Goal: Task Accomplishment & Management: Manage account settings

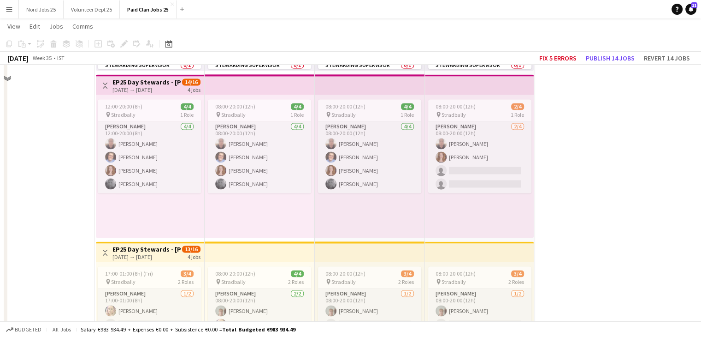
scroll to position [2090, 0]
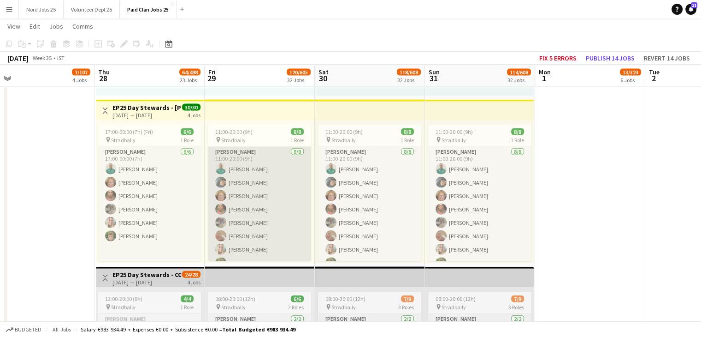
click at [271, 165] on app-card-role "[PERSON_NAME] [DATE] 11:00-20:00 (9h) [PERSON_NAME] [PERSON_NAME] [PERSON_NAME]…" at bounding box center [259, 209] width 103 height 125
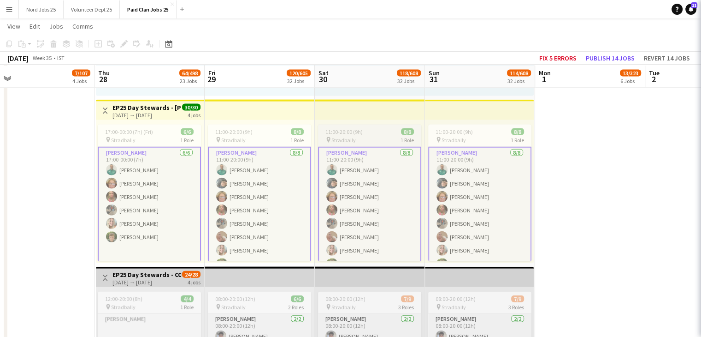
scroll to position [2090, 0]
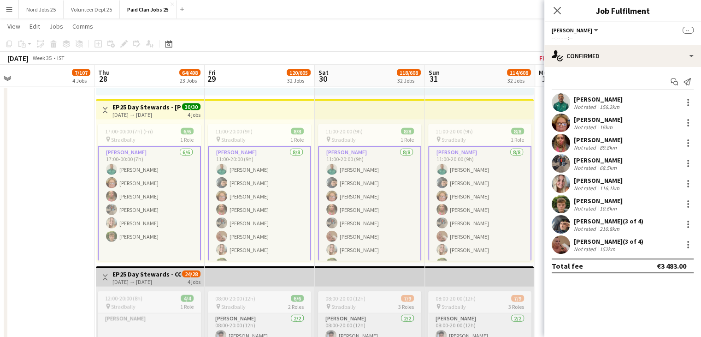
click at [560, 104] on app-user-avatar at bounding box center [561, 102] width 18 height 18
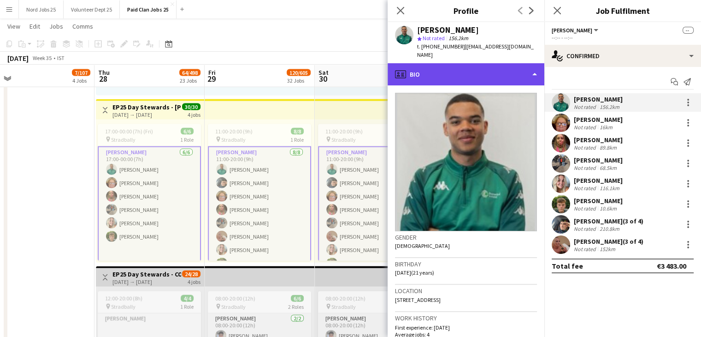
click at [491, 69] on div "profile Bio" at bounding box center [466, 74] width 157 height 22
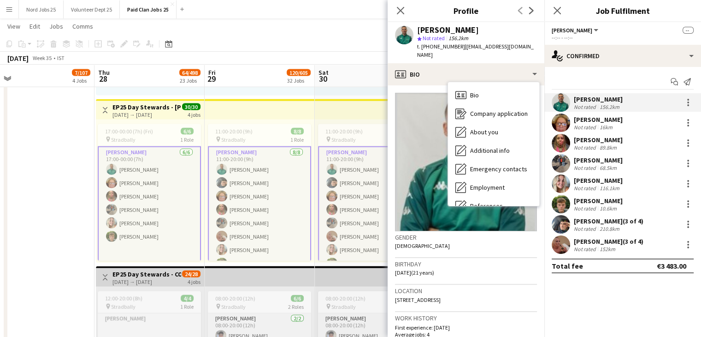
click at [485, 314] on h3 "Work history" at bounding box center [466, 318] width 142 height 8
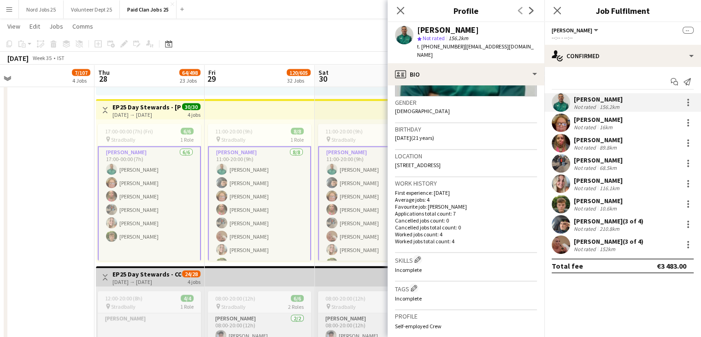
scroll to position [140, 0]
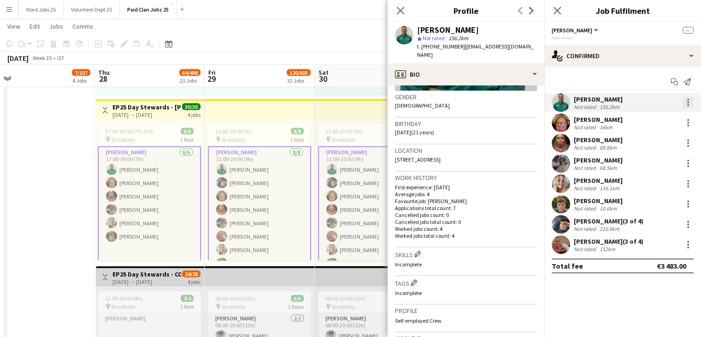
click at [686, 103] on div at bounding box center [688, 102] width 11 height 11
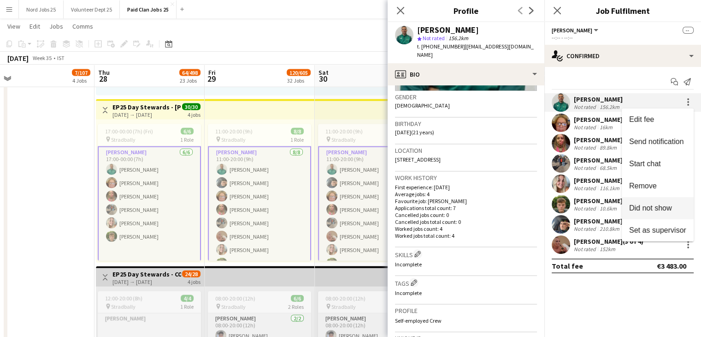
click at [661, 207] on span "Did not show" at bounding box center [650, 208] width 43 height 8
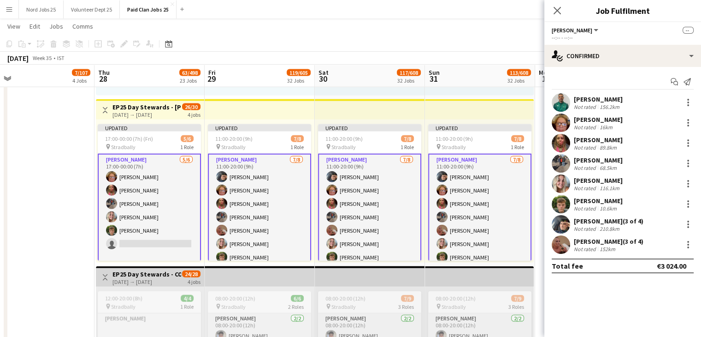
click at [391, 111] on app-top-bar at bounding box center [370, 109] width 110 height 20
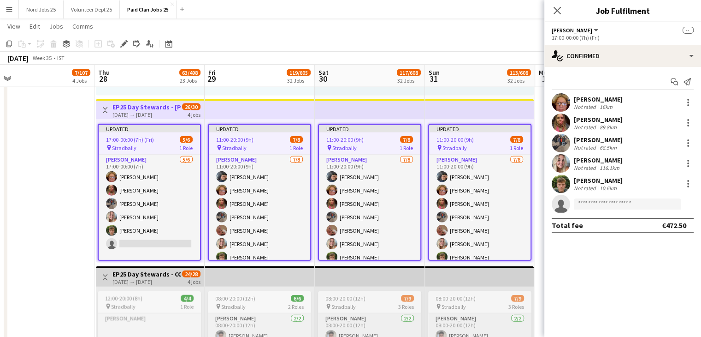
click at [563, 13] on div "Close pop-in" at bounding box center [558, 10] width 26 height 21
click at [557, 13] on icon "Close pop-in" at bounding box center [557, 10] width 9 height 9
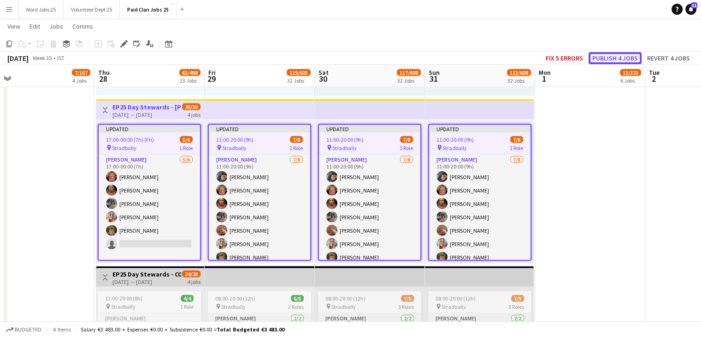
click at [604, 59] on button "Publish 4 jobs" at bounding box center [615, 58] width 53 height 12
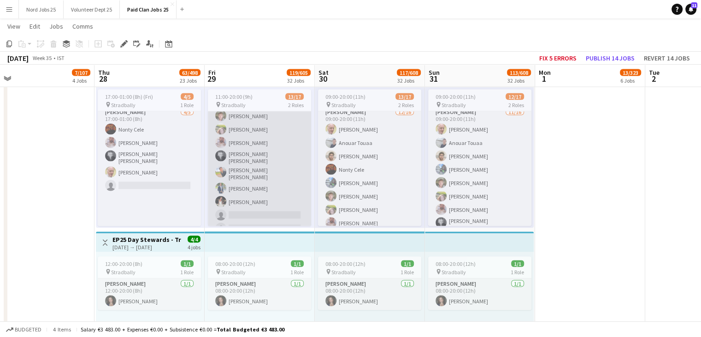
scroll to position [5, 0]
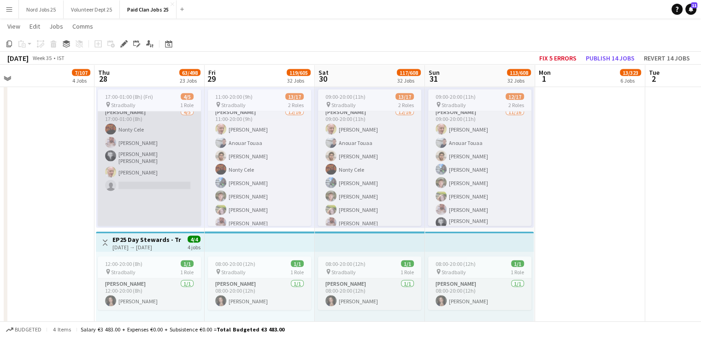
click at [170, 149] on app-card-role "[PERSON_NAME] [DATE] 17:00-01:00 (8h) Nonty Cele [PERSON_NAME] [PERSON_NAME] [P…" at bounding box center [149, 223] width 103 height 232
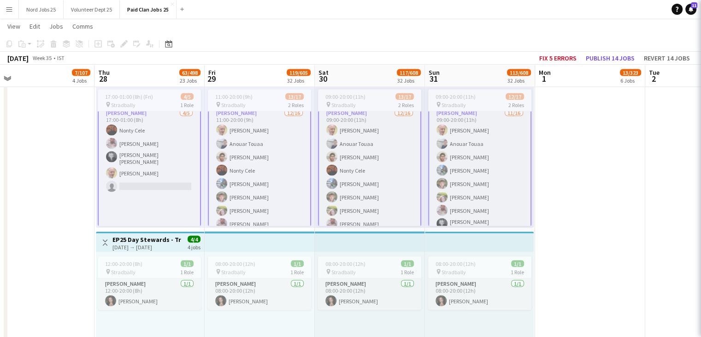
scroll to position [6, 0]
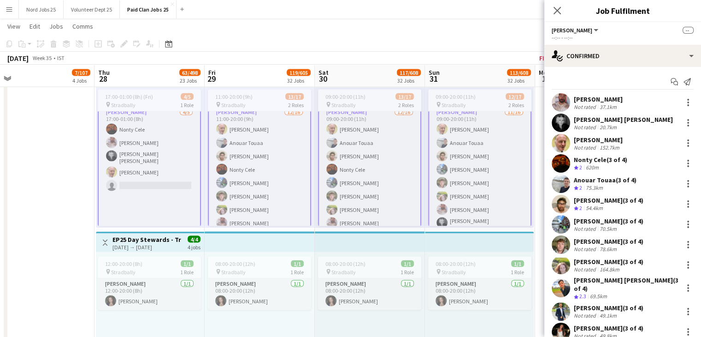
click at [136, 149] on app-card-role "[PERSON_NAME] [DATE] 17:00-01:00 (8h) Nonty Cele [PERSON_NAME] [PERSON_NAME] [P…" at bounding box center [149, 222] width 103 height 232
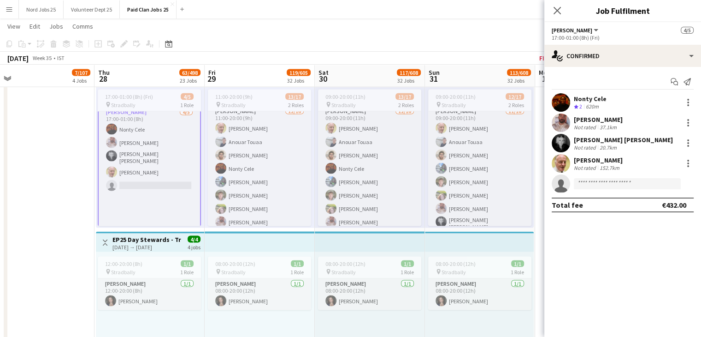
scroll to position [5, 0]
click at [687, 101] on div at bounding box center [688, 102] width 2 height 2
click at [562, 111] on div at bounding box center [350, 168] width 701 height 337
click at [563, 104] on app-user-avatar at bounding box center [561, 102] width 18 height 18
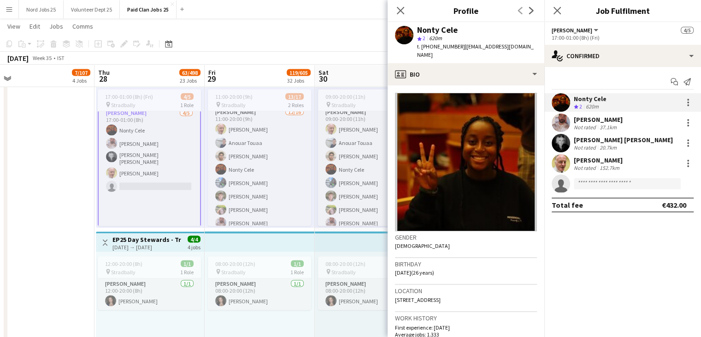
click at [562, 102] on app-user-avatar at bounding box center [561, 102] width 18 height 18
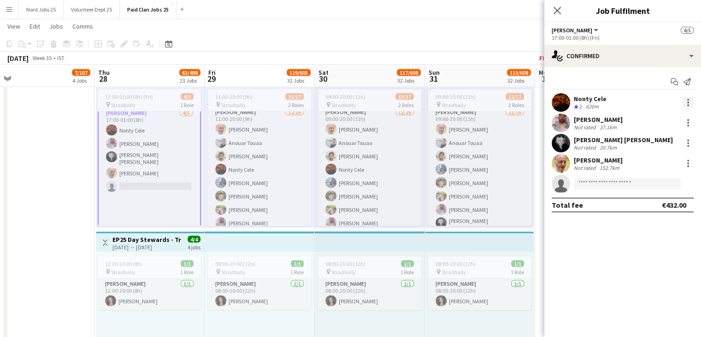
click at [691, 103] on div at bounding box center [688, 102] width 11 height 11
click at [649, 189] on span "Remove" at bounding box center [643, 186] width 28 height 8
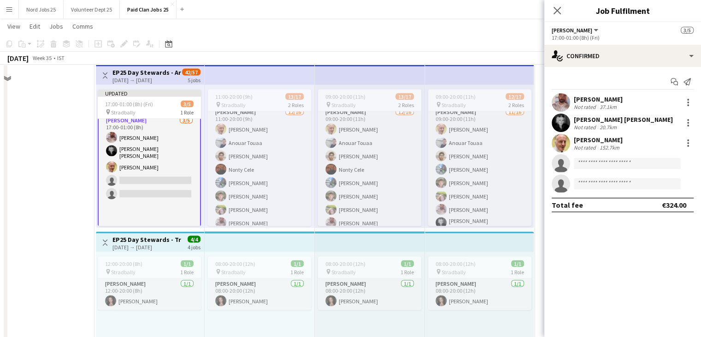
scroll to position [1708, 0]
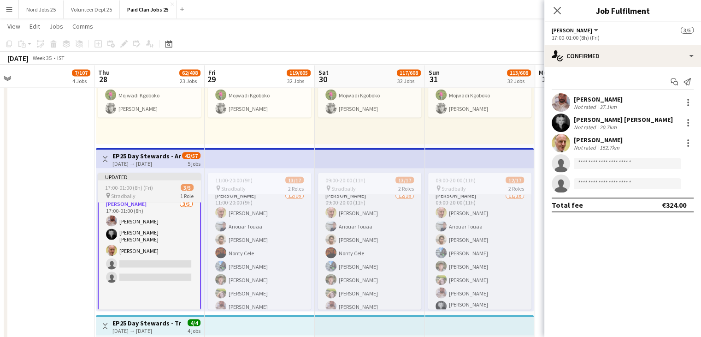
click at [134, 185] on span "17:00-01:00 (8h) (Fri)" at bounding box center [129, 187] width 48 height 7
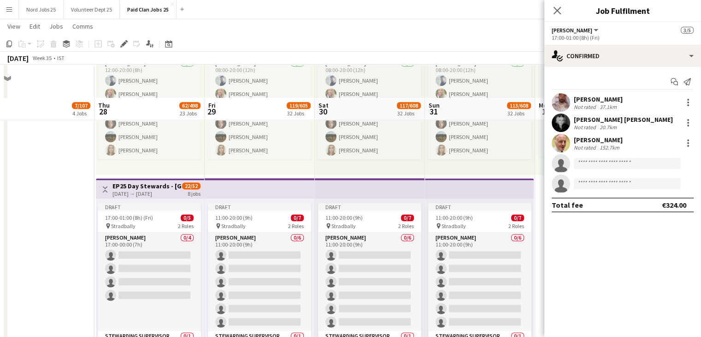
scroll to position [1175, 0]
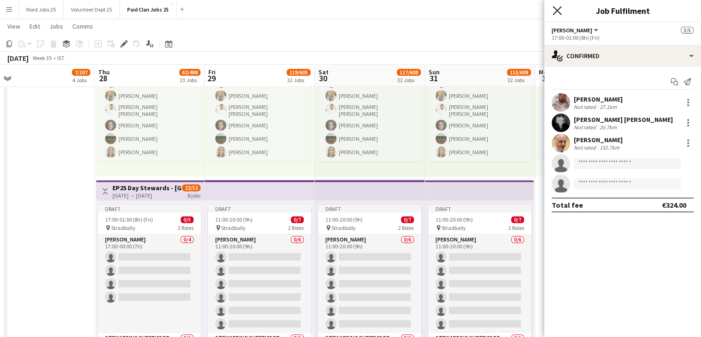
click at [559, 6] on icon "Close pop-in" at bounding box center [557, 10] width 9 height 9
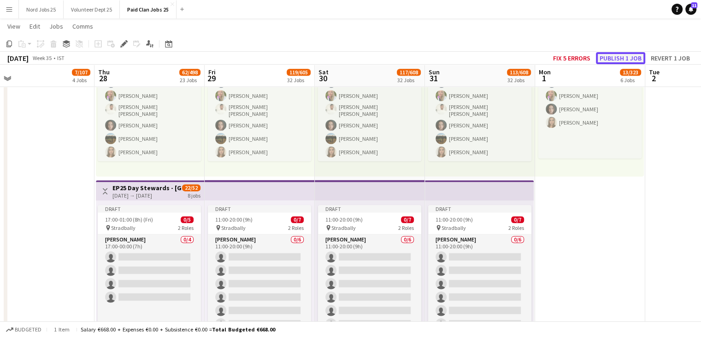
click at [604, 59] on button "Publish 1 job" at bounding box center [620, 58] width 49 height 12
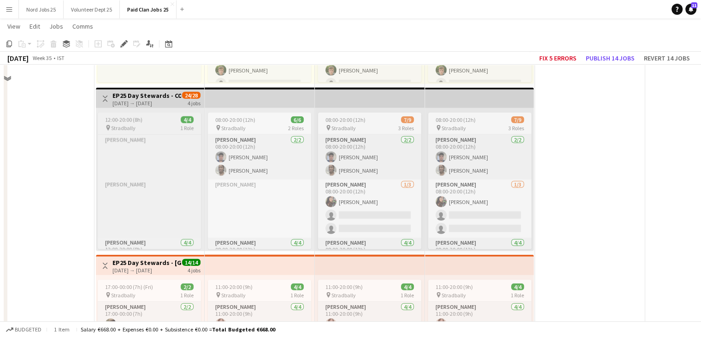
scroll to position [1142, 0]
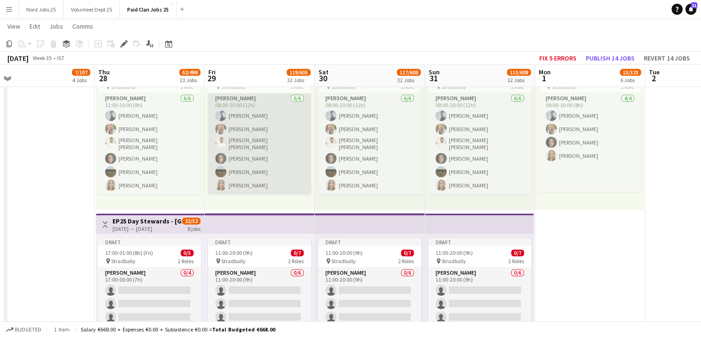
click at [247, 148] on app-card-role "[PERSON_NAME] [DATE] 08:00-20:00 (12h) [PERSON_NAME] [PERSON_NAME] [PERSON_NAME…" at bounding box center [259, 143] width 103 height 101
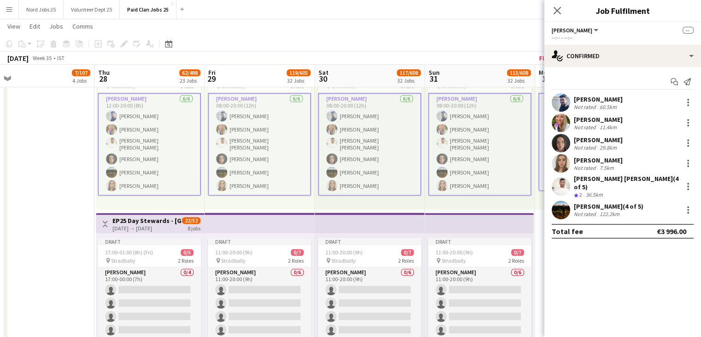
click at [249, 150] on app-card-role "[PERSON_NAME] [DATE] 08:00-20:00 (12h) [PERSON_NAME] [PERSON_NAME] [PERSON_NAME…" at bounding box center [259, 144] width 103 height 103
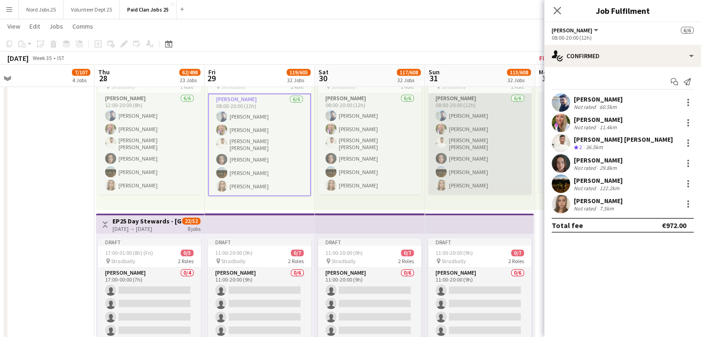
click at [489, 159] on app-card-role "[PERSON_NAME] [DATE] 08:00-20:00 (12h) [PERSON_NAME] [PERSON_NAME] [PERSON_NAME…" at bounding box center [479, 143] width 103 height 101
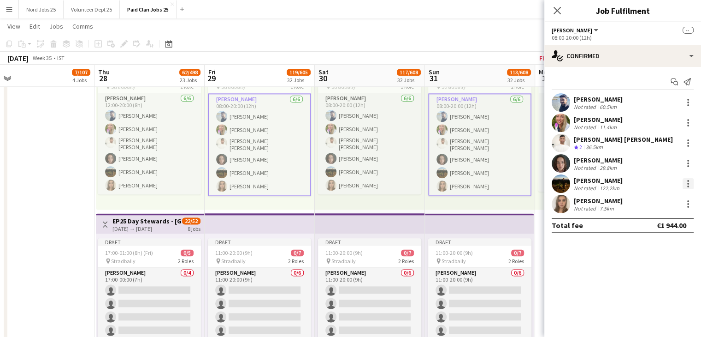
click at [686, 182] on div at bounding box center [688, 183] width 11 height 11
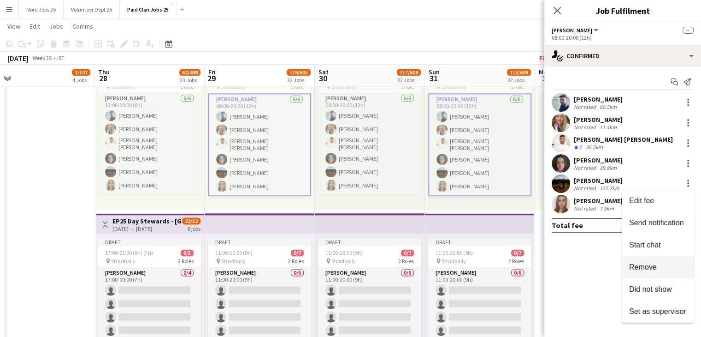
click at [657, 260] on button "Remove" at bounding box center [658, 267] width 72 height 22
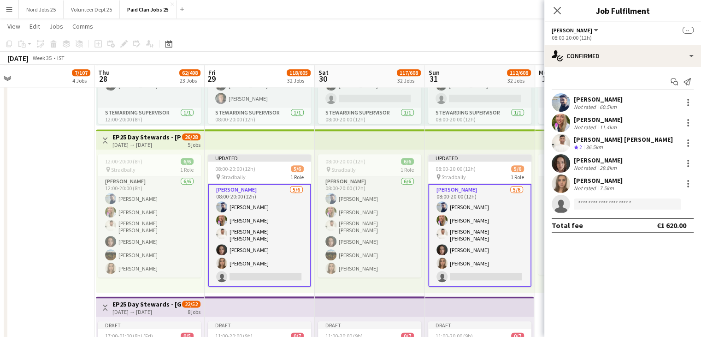
click at [463, 142] on app-top-bar at bounding box center [480, 139] width 110 height 20
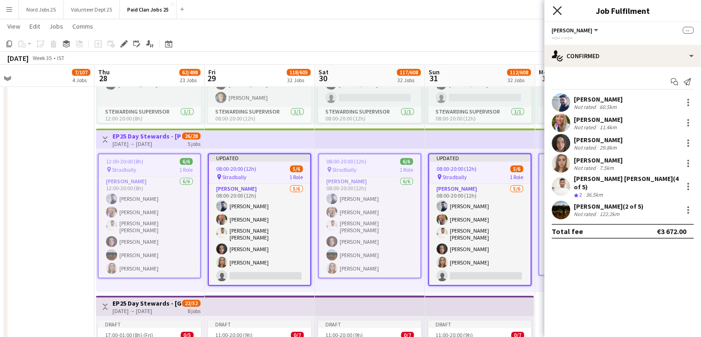
click at [560, 9] on icon "Close pop-in" at bounding box center [557, 10] width 9 height 9
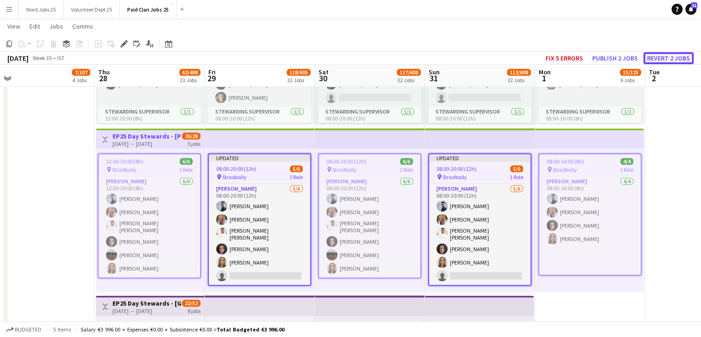
click at [654, 56] on button "Revert 2 jobs" at bounding box center [669, 58] width 50 height 12
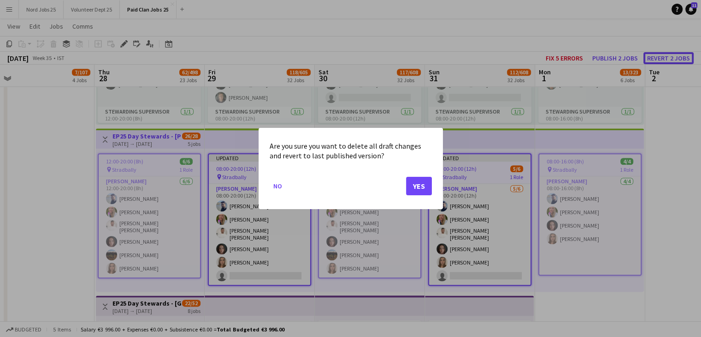
scroll to position [0, 0]
click at [419, 189] on button "Yes" at bounding box center [419, 186] width 26 height 18
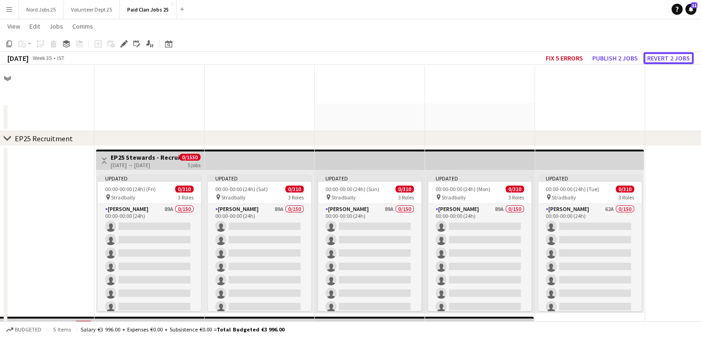
scroll to position [1060, 0]
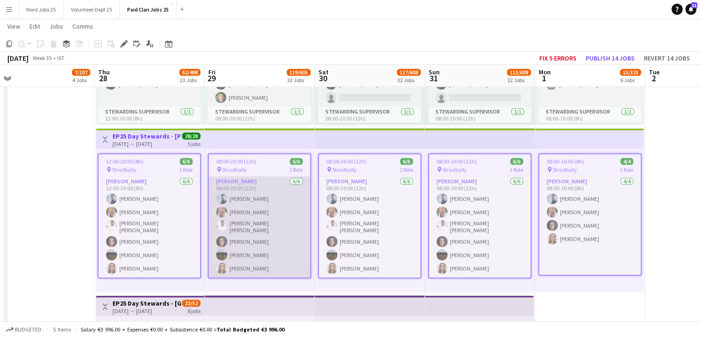
click at [259, 217] on app-card-role "[PERSON_NAME] [DATE] 08:00-20:00 (12h) [PERSON_NAME] [PERSON_NAME] [PERSON_NAME…" at bounding box center [259, 226] width 101 height 101
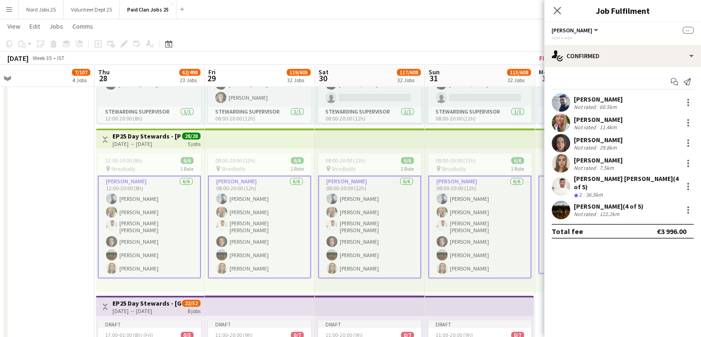
click at [254, 202] on app-card-role "[PERSON_NAME] [DATE] 08:00-20:00 (12h) [PERSON_NAME] [PERSON_NAME] [PERSON_NAME…" at bounding box center [259, 226] width 103 height 103
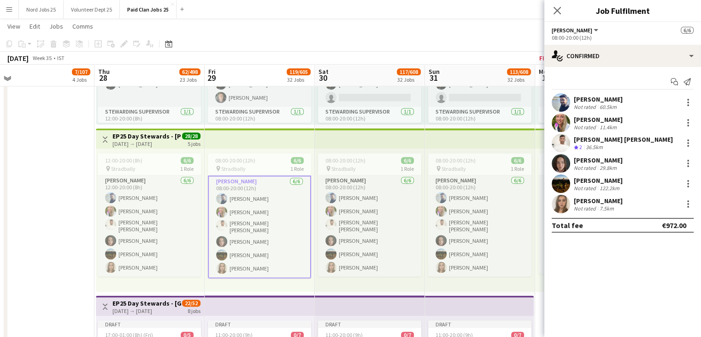
scroll to position [1059, 0]
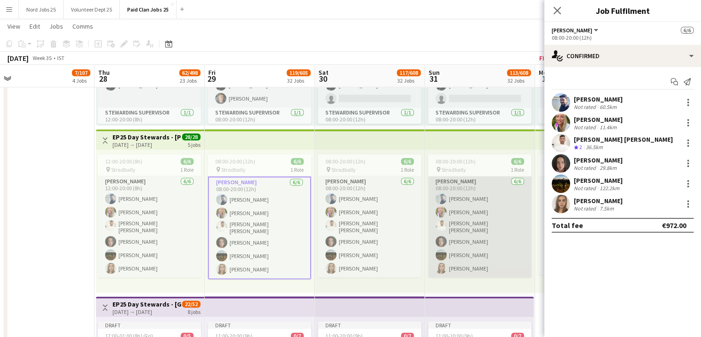
click at [443, 228] on app-user-avatar at bounding box center [441, 224] width 11 height 11
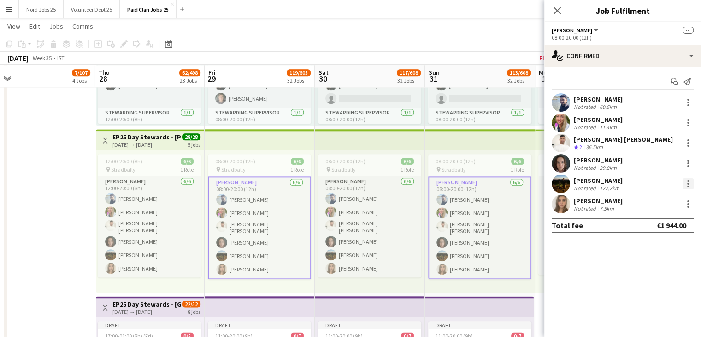
click at [684, 184] on div at bounding box center [688, 183] width 11 height 11
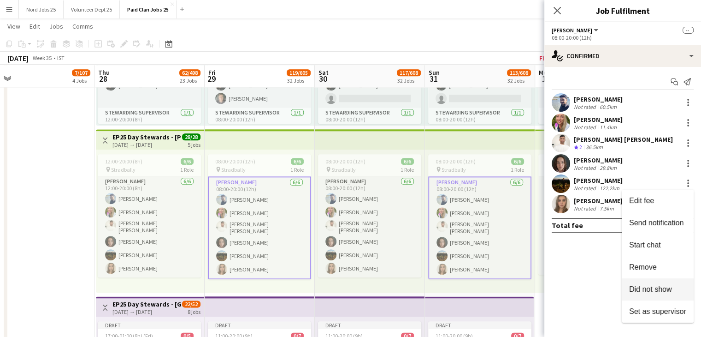
click at [659, 285] on span "Did not show" at bounding box center [650, 289] width 43 height 8
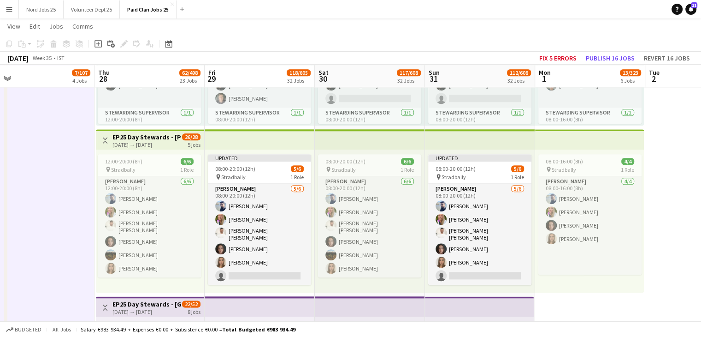
click at [370, 136] on app-top-bar at bounding box center [370, 139] width 110 height 20
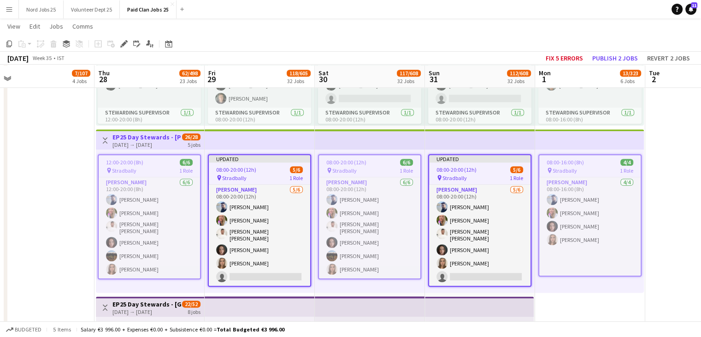
scroll to position [1060, 0]
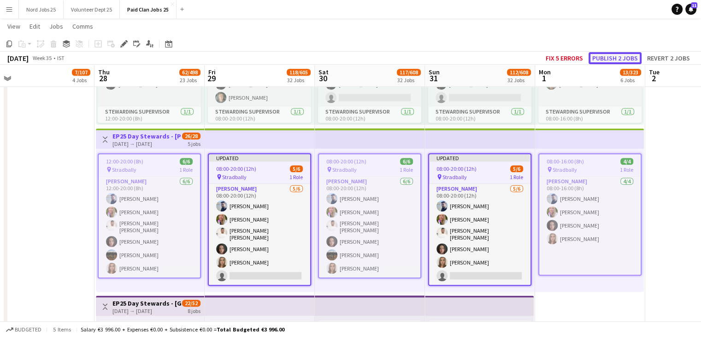
click at [627, 55] on button "Publish 2 jobs" at bounding box center [615, 58] width 53 height 12
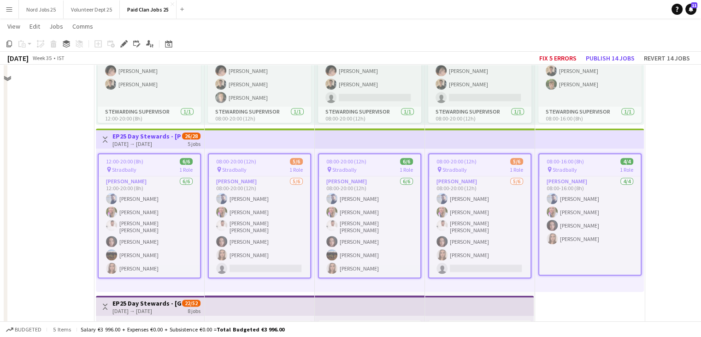
scroll to position [1589, 0]
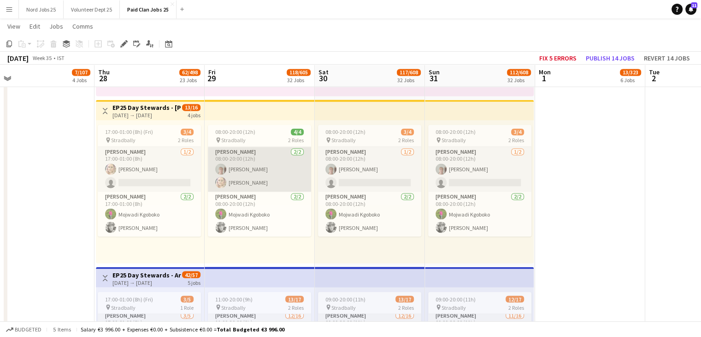
click at [234, 172] on app-card-role "[PERSON_NAME] [DATE] 08:00-20:00 (12h) [PERSON_NAME] [PERSON_NAME]" at bounding box center [259, 169] width 103 height 45
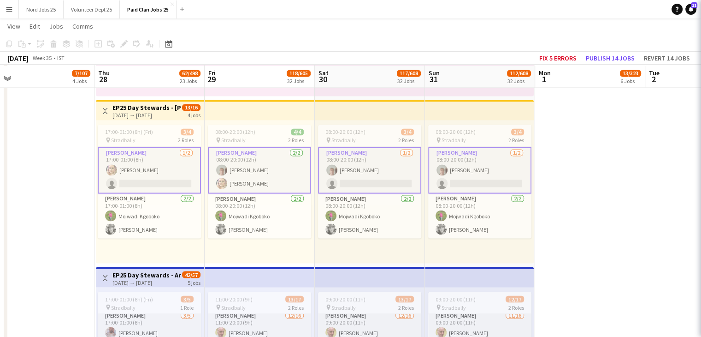
scroll to position [1590, 0]
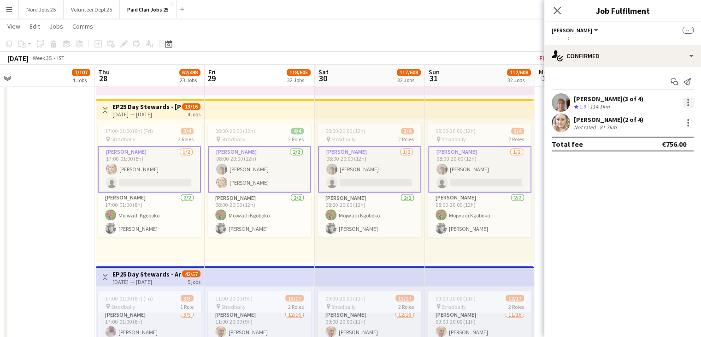
click at [685, 98] on div at bounding box center [688, 102] width 11 height 11
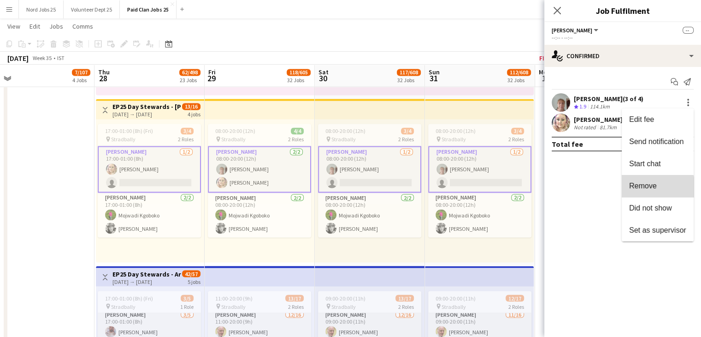
click at [644, 192] on button "Remove" at bounding box center [658, 186] width 72 height 22
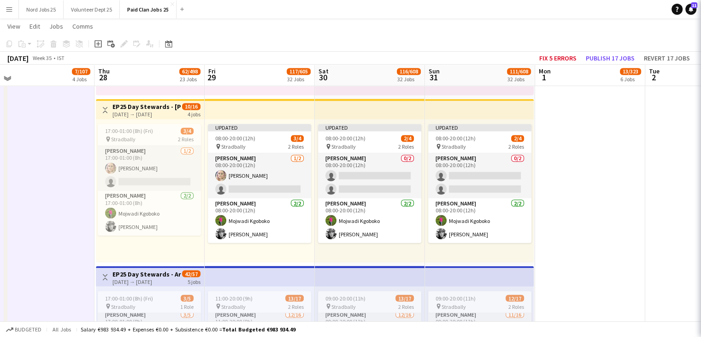
scroll to position [1589, 0]
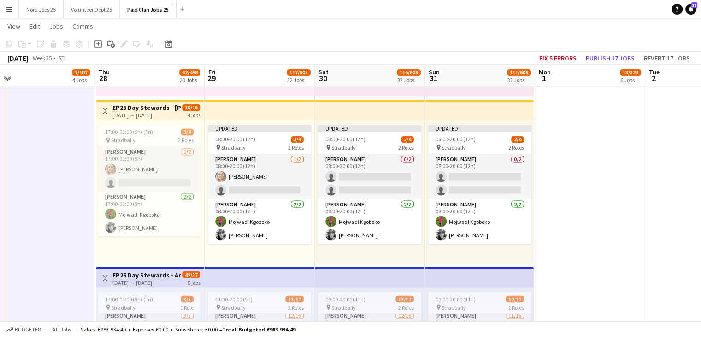
click at [269, 117] on app-top-bar at bounding box center [260, 110] width 110 height 20
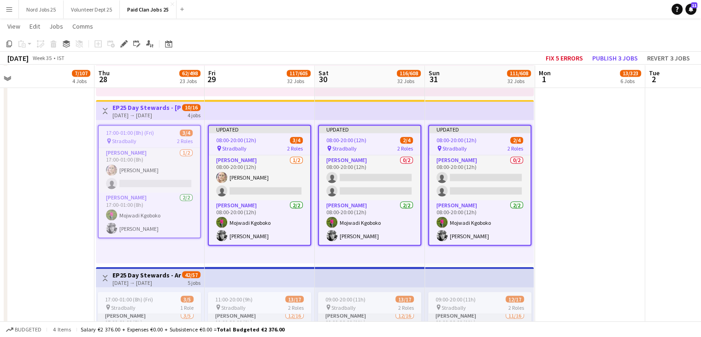
scroll to position [1590, 0]
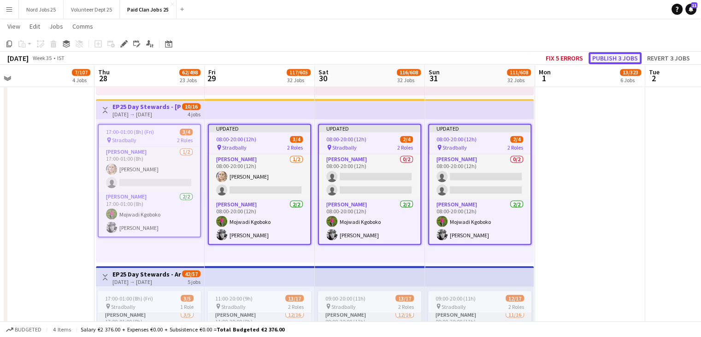
click at [613, 61] on button "Publish 3 jobs" at bounding box center [615, 58] width 53 height 12
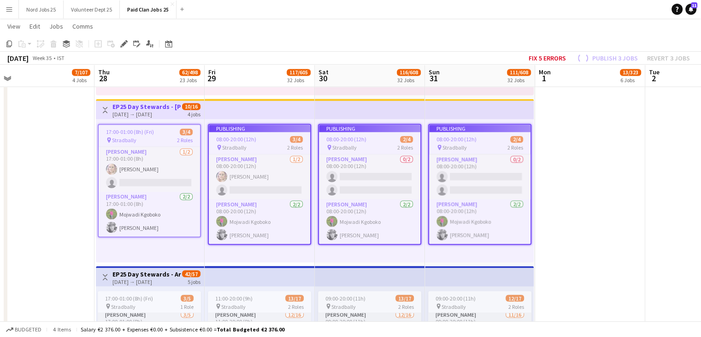
scroll to position [1582, 0]
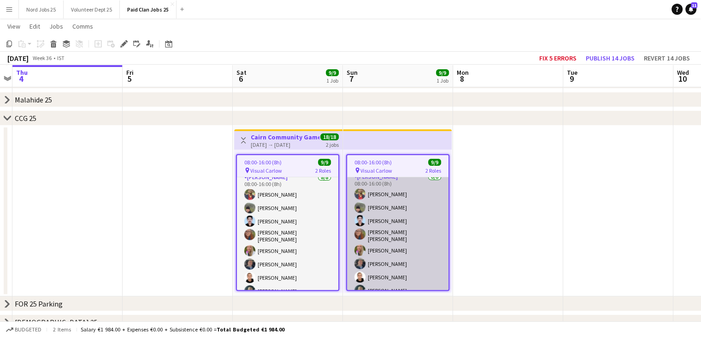
scroll to position [6, 0]
